Goal: Communication & Community: Participate in discussion

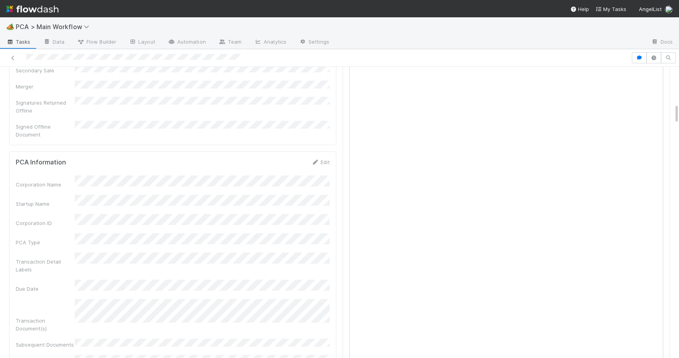
scroll to position [516, 0]
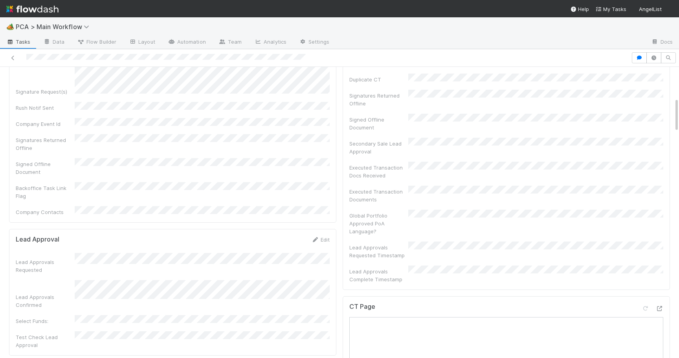
scroll to position [268, 0]
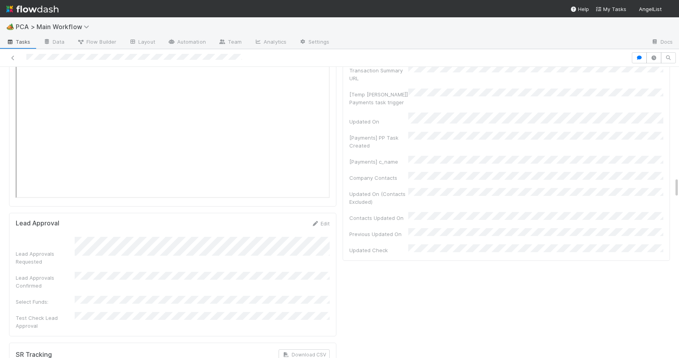
scroll to position [1550, 0]
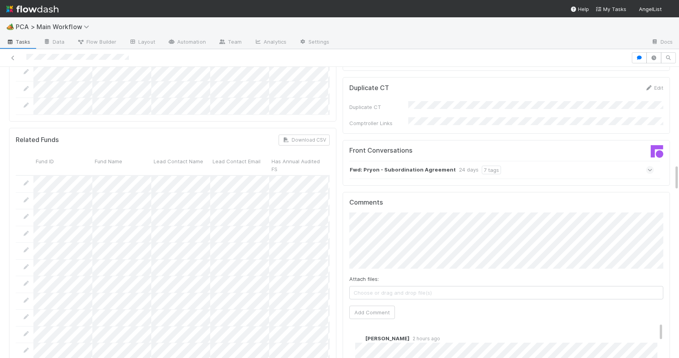
scroll to position [1054, 0]
click at [361, 305] on button "Add Comment" at bounding box center [373, 311] width 46 height 13
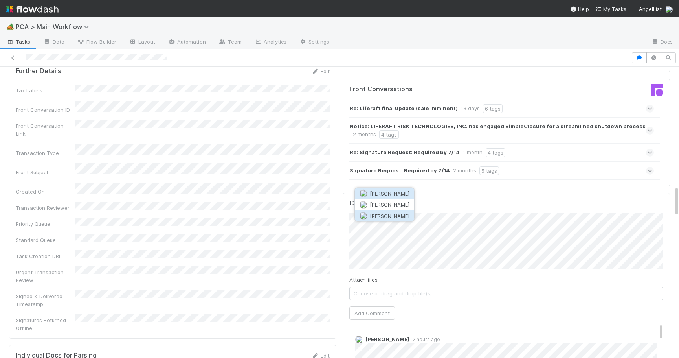
click at [390, 215] on span "[PERSON_NAME]" at bounding box center [390, 215] width 40 height 6
click at [370, 306] on button "Add Comment" at bounding box center [373, 312] width 46 height 13
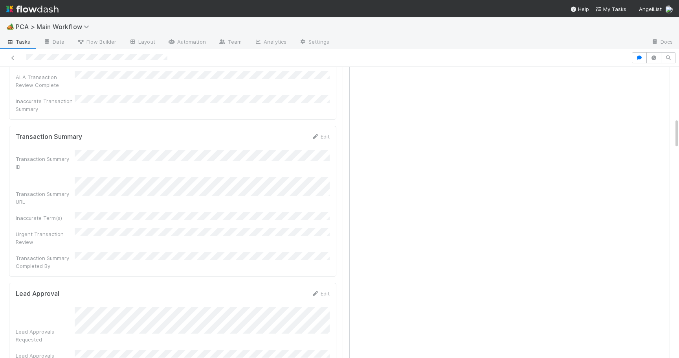
scroll to position [27, 0]
